Goal: Complete application form: Complete application form

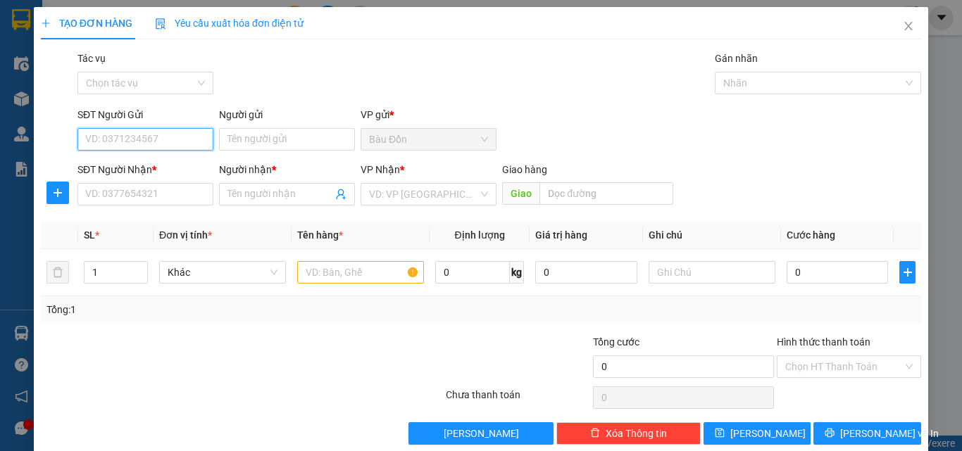
click at [135, 132] on input "SĐT Người Gửi" at bounding box center [145, 139] width 136 height 23
type input "0392932529"
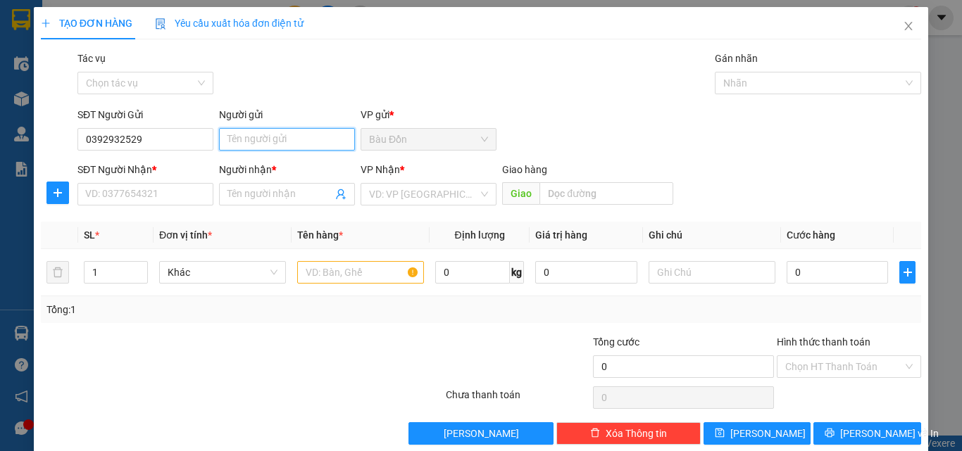
click at [310, 143] on input "Người gửi" at bounding box center [287, 139] width 136 height 23
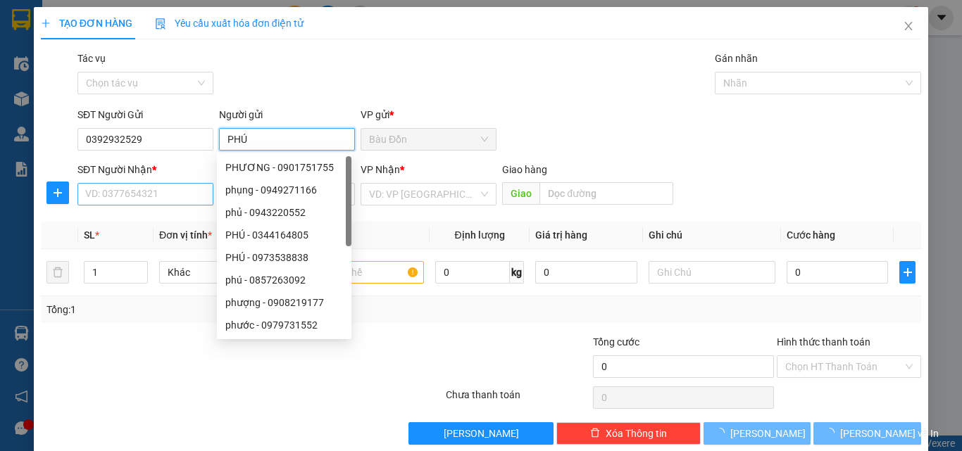
type input "PHÚ"
click at [129, 187] on input "SĐT Người Nhận *" at bounding box center [145, 194] width 136 height 23
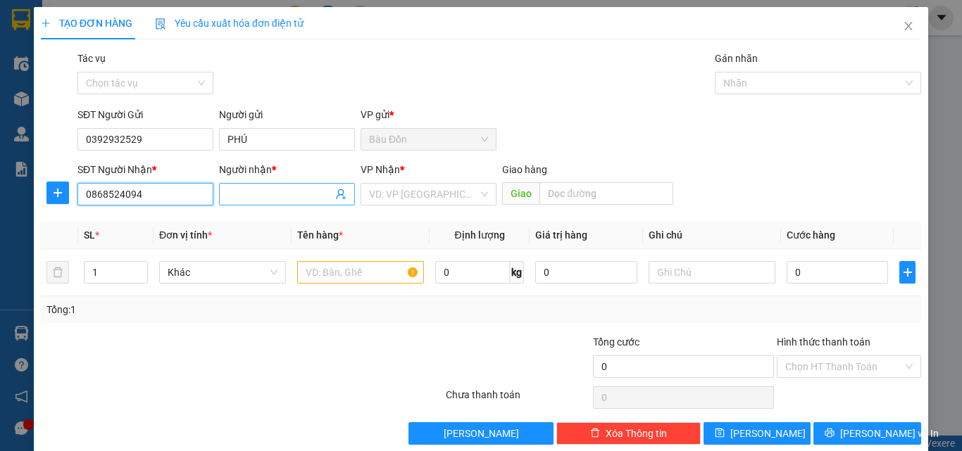
type input "0868524094"
click at [247, 195] on input "Người nhận *" at bounding box center [279, 194] width 105 height 15
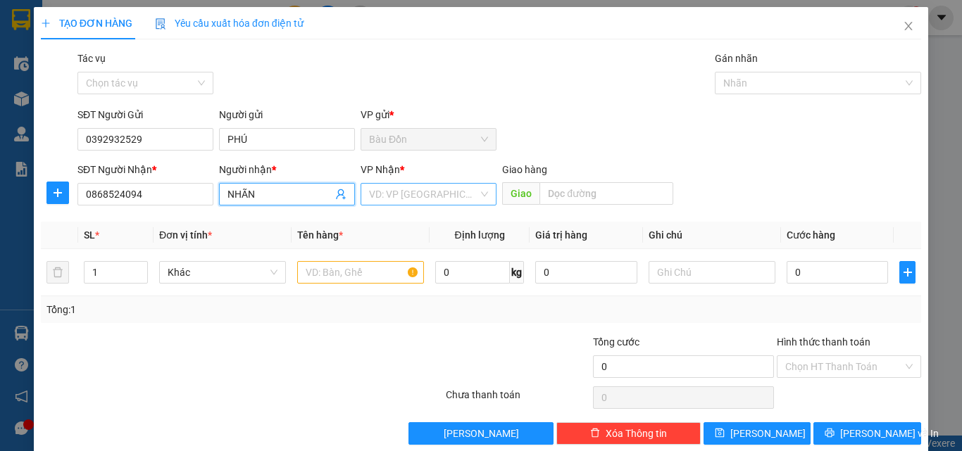
type input "NHÃN"
click at [401, 194] on input "search" at bounding box center [423, 194] width 109 height 21
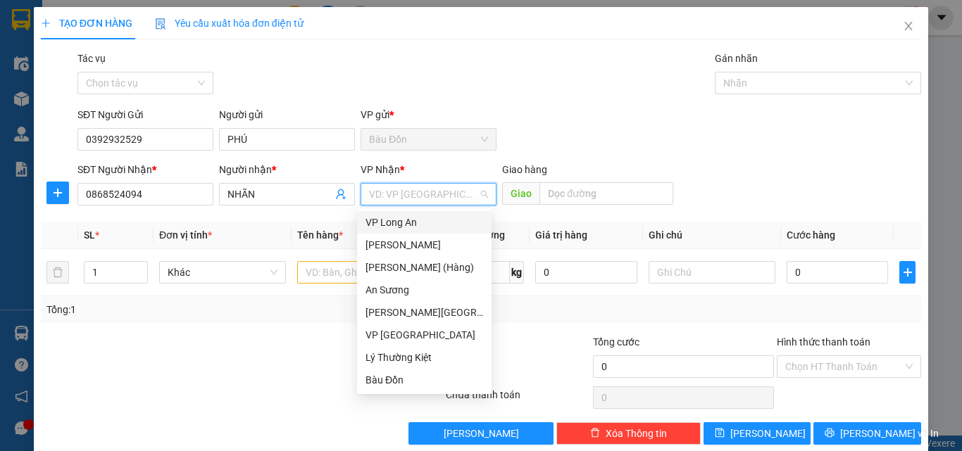
type input "T"
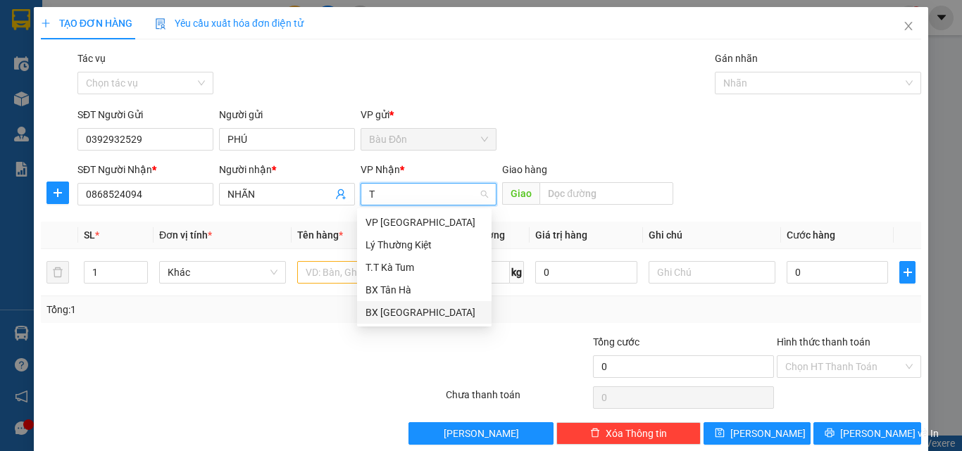
click at [397, 311] on div "BX [GEOGRAPHIC_DATA]" at bounding box center [424, 312] width 118 height 15
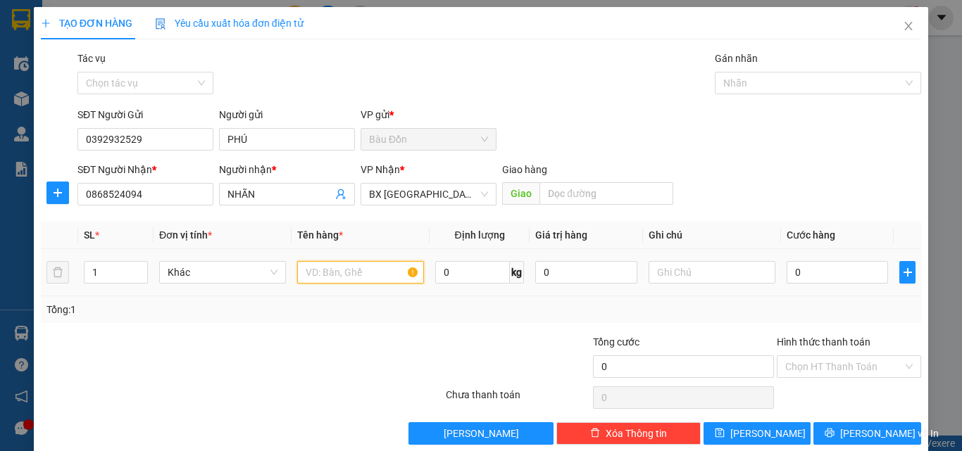
click at [318, 272] on input "text" at bounding box center [360, 272] width 127 height 23
type input "THÙNG"
click at [797, 276] on input "0" at bounding box center [836, 272] width 101 height 23
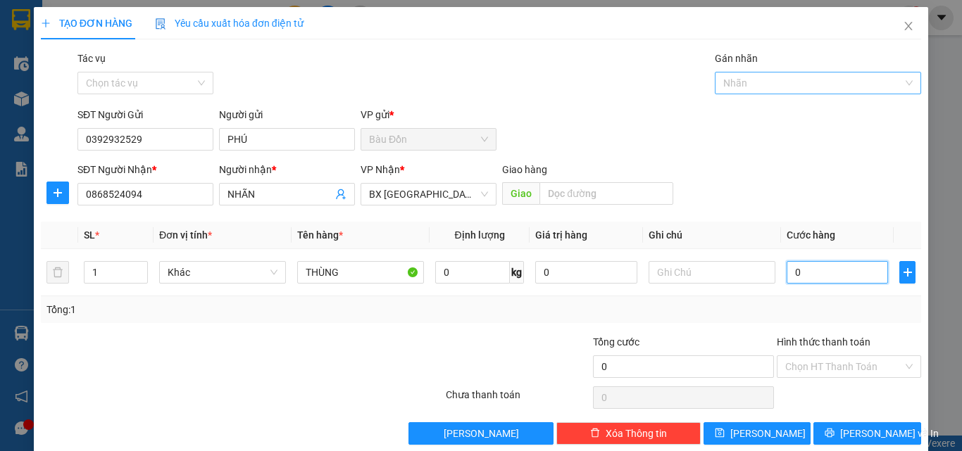
type input "4"
type input "40"
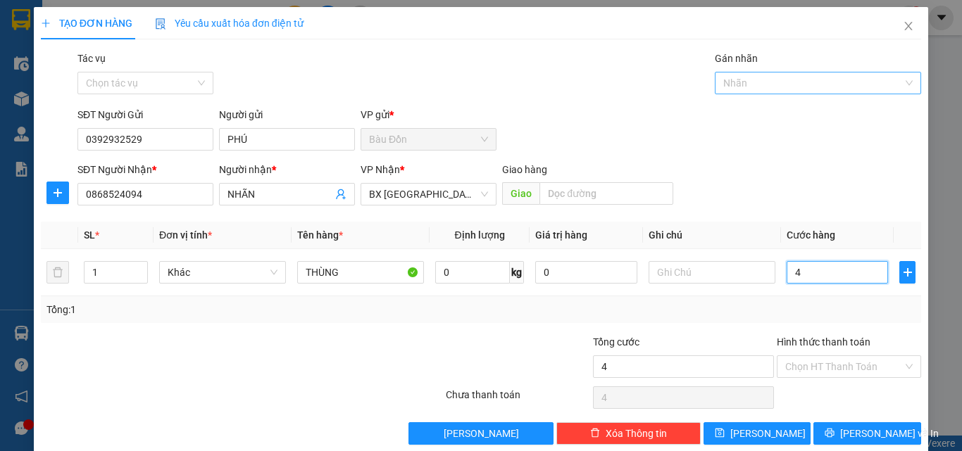
type input "40"
type input "400"
type input "4.000"
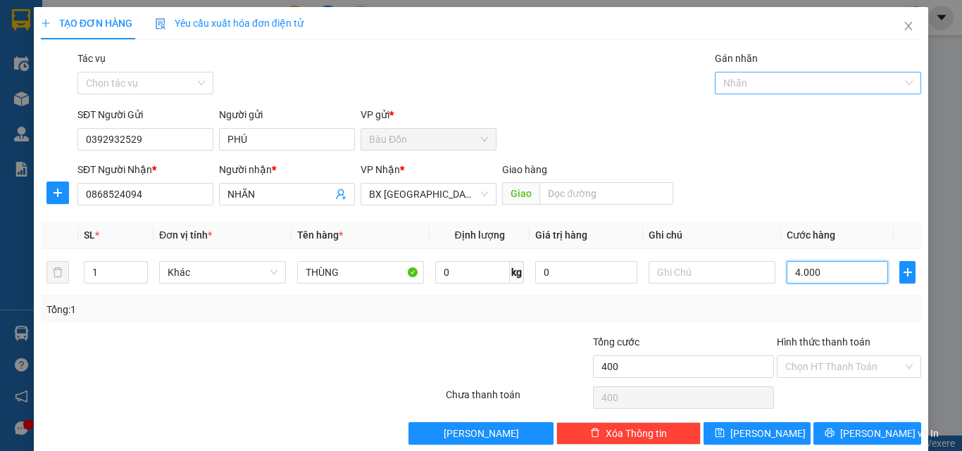
type input "4.000"
type input "40.000"
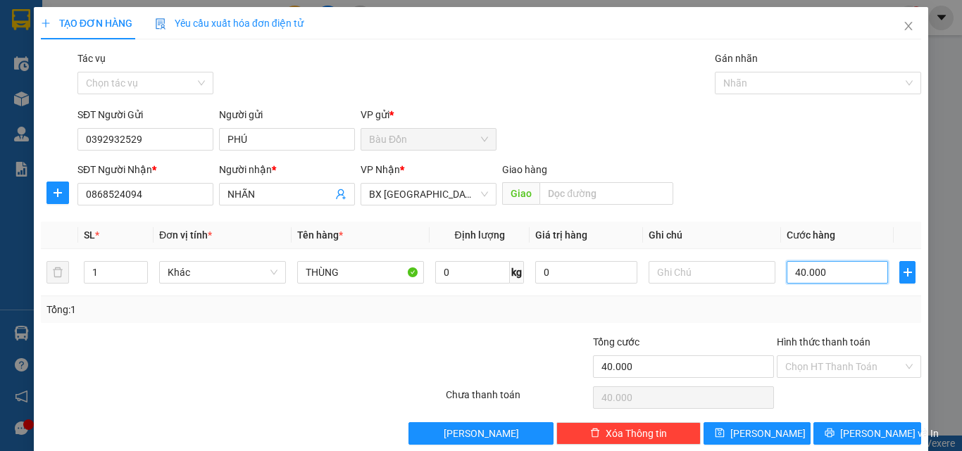
type input "40.000"
click at [161, 349] on div at bounding box center [168, 358] width 258 height 49
click at [796, 363] on input "Hình thức thanh toán" at bounding box center [844, 366] width 118 height 21
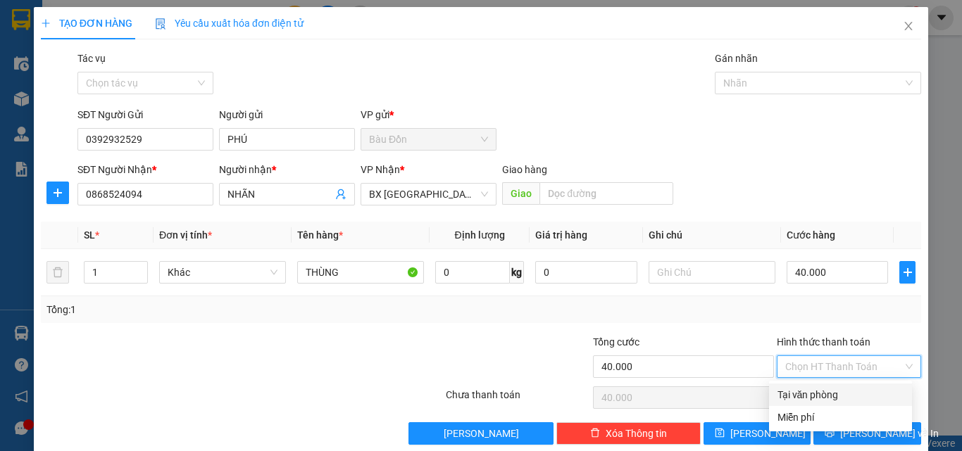
click at [826, 395] on div "Tại văn phòng" at bounding box center [840, 394] width 126 height 15
type input "0"
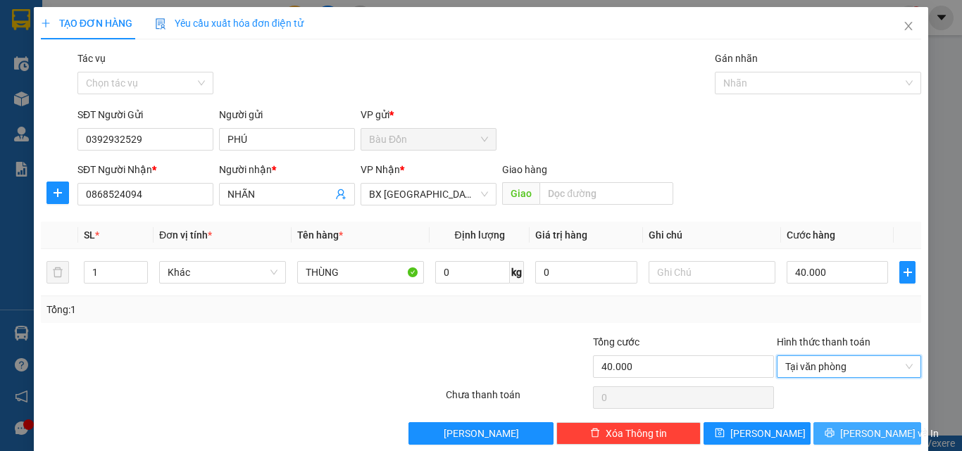
click at [848, 434] on span "[PERSON_NAME] và In" at bounding box center [889, 433] width 99 height 15
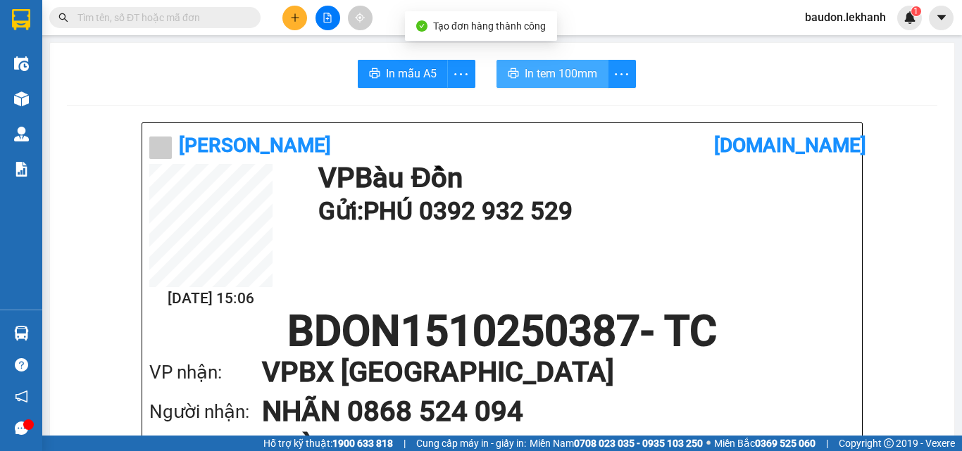
click at [540, 68] on span "In tem 100mm" at bounding box center [561, 74] width 73 height 18
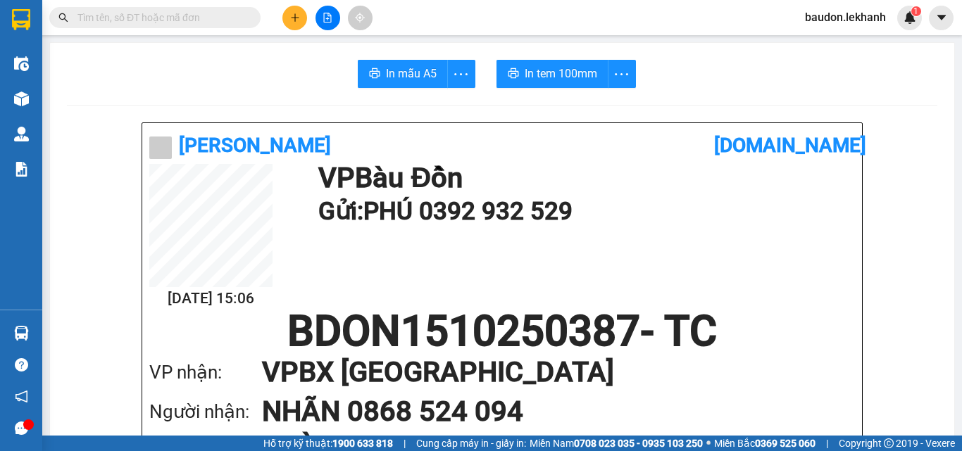
click at [203, 16] on input "text" at bounding box center [160, 17] width 166 height 15
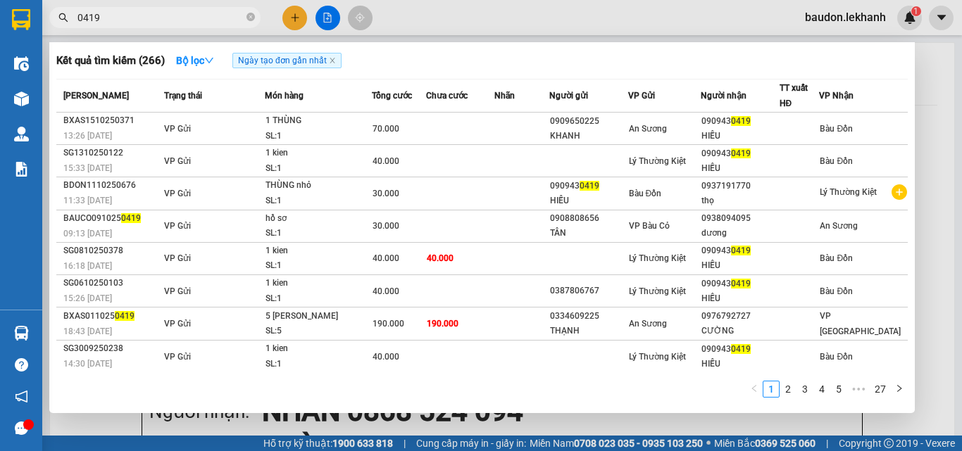
type input "0419"
click at [250, 16] on icon "close-circle" at bounding box center [250, 17] width 8 height 8
type input "692"
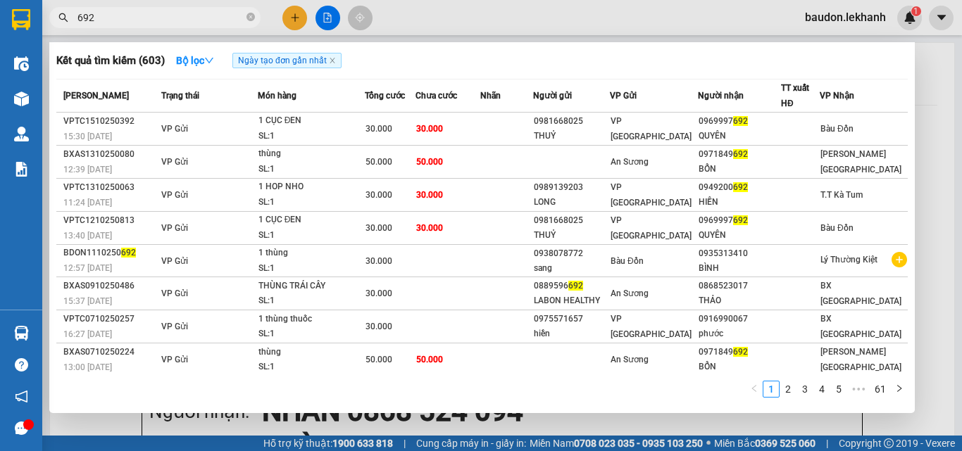
click at [251, 18] on icon "close-circle" at bounding box center [250, 17] width 8 height 8
